Goal: Navigation & Orientation: Find specific page/section

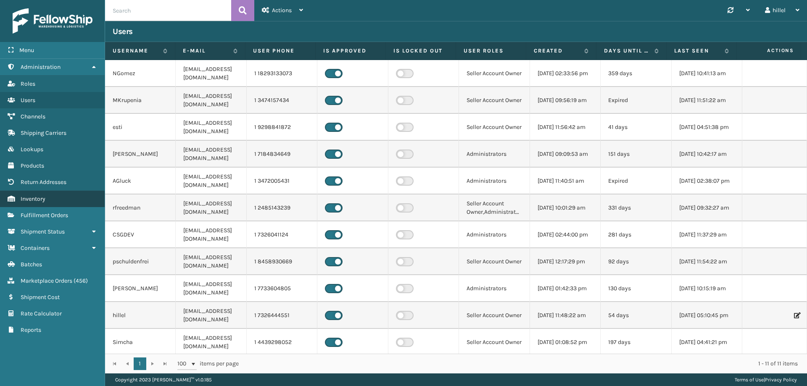
click at [50, 198] on link "Inventory" at bounding box center [52, 199] width 105 height 16
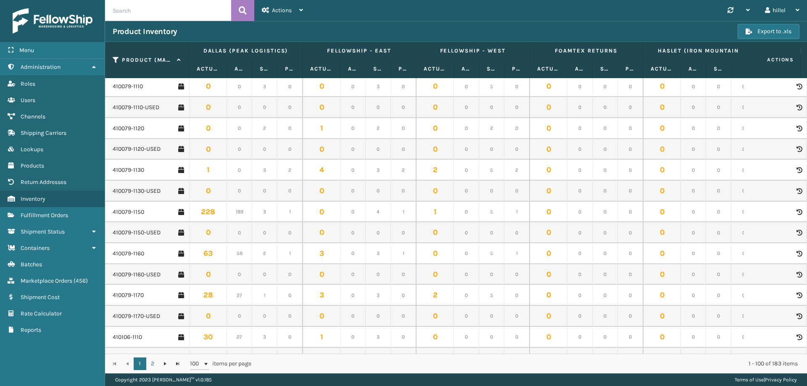
scroll to position [252, 0]
click at [138, 87] on link "410079-1110" at bounding box center [128, 87] width 30 height 8
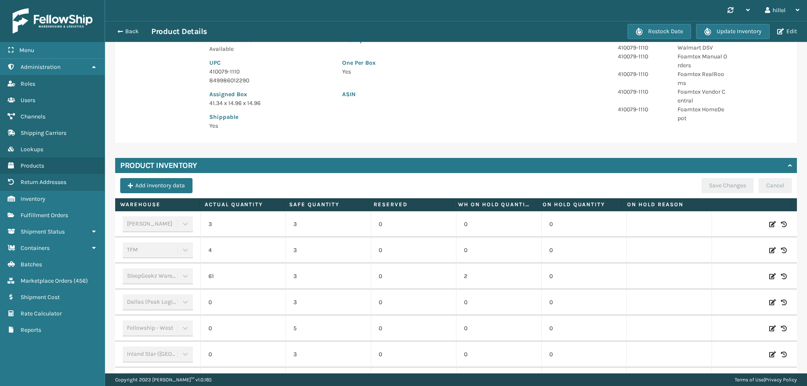
scroll to position [245, 0]
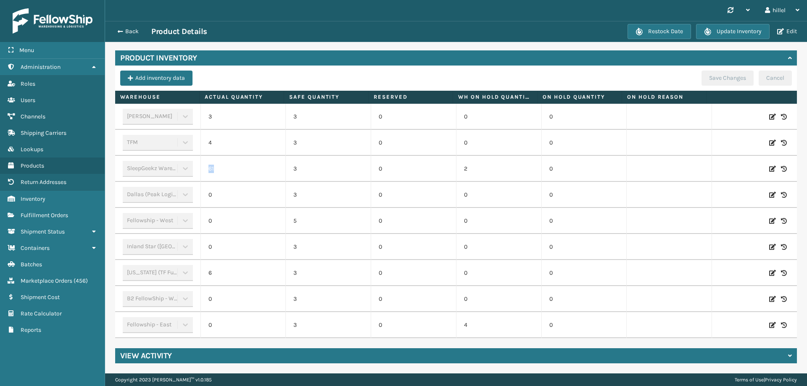
drag, startPoint x: 215, startPoint y: 164, endPoint x: 206, endPoint y: 161, distance: 9.9
click at [206, 161] on td "61" at bounding box center [243, 169] width 85 height 26
click at [117, 30] on span "button" at bounding box center [118, 32] width 5 height 6
